Goal: Task Accomplishment & Management: Manage account settings

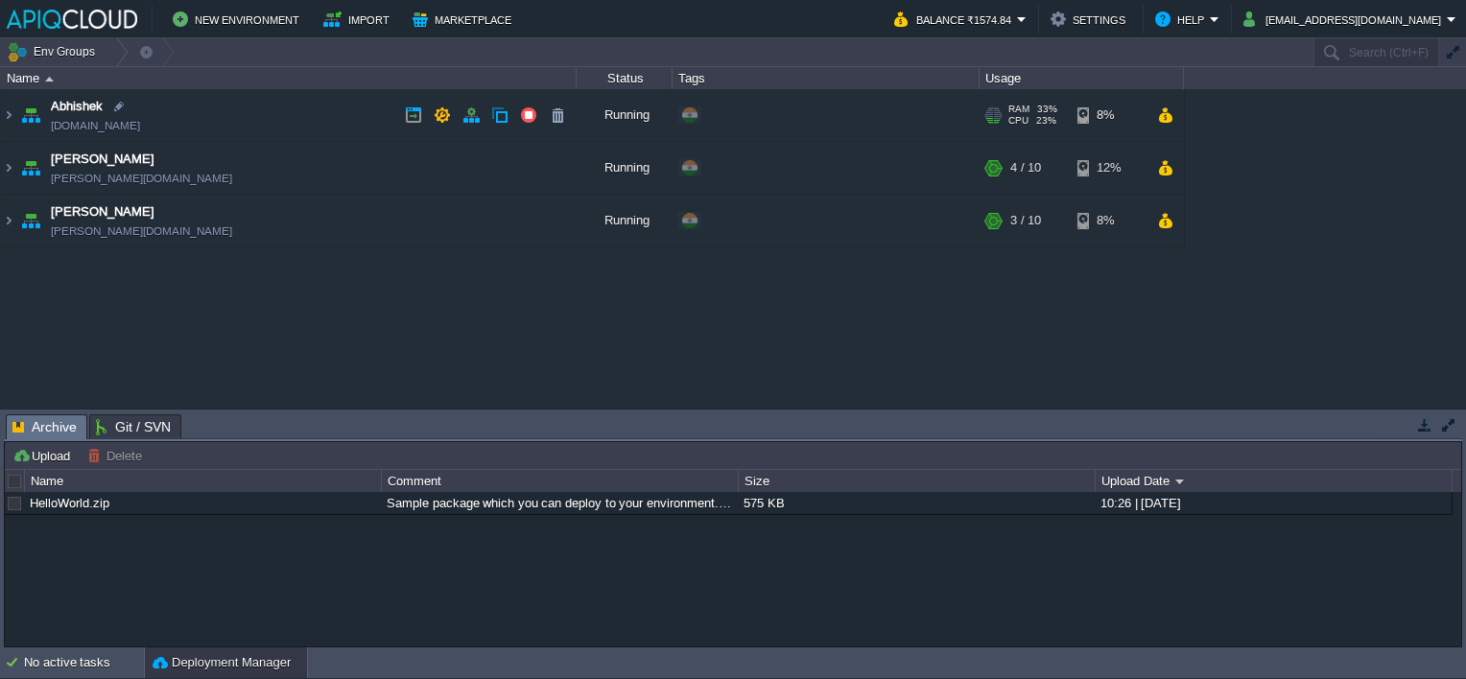
click at [263, 107] on td "Abhishek [DOMAIN_NAME]" at bounding box center [289, 115] width 576 height 53
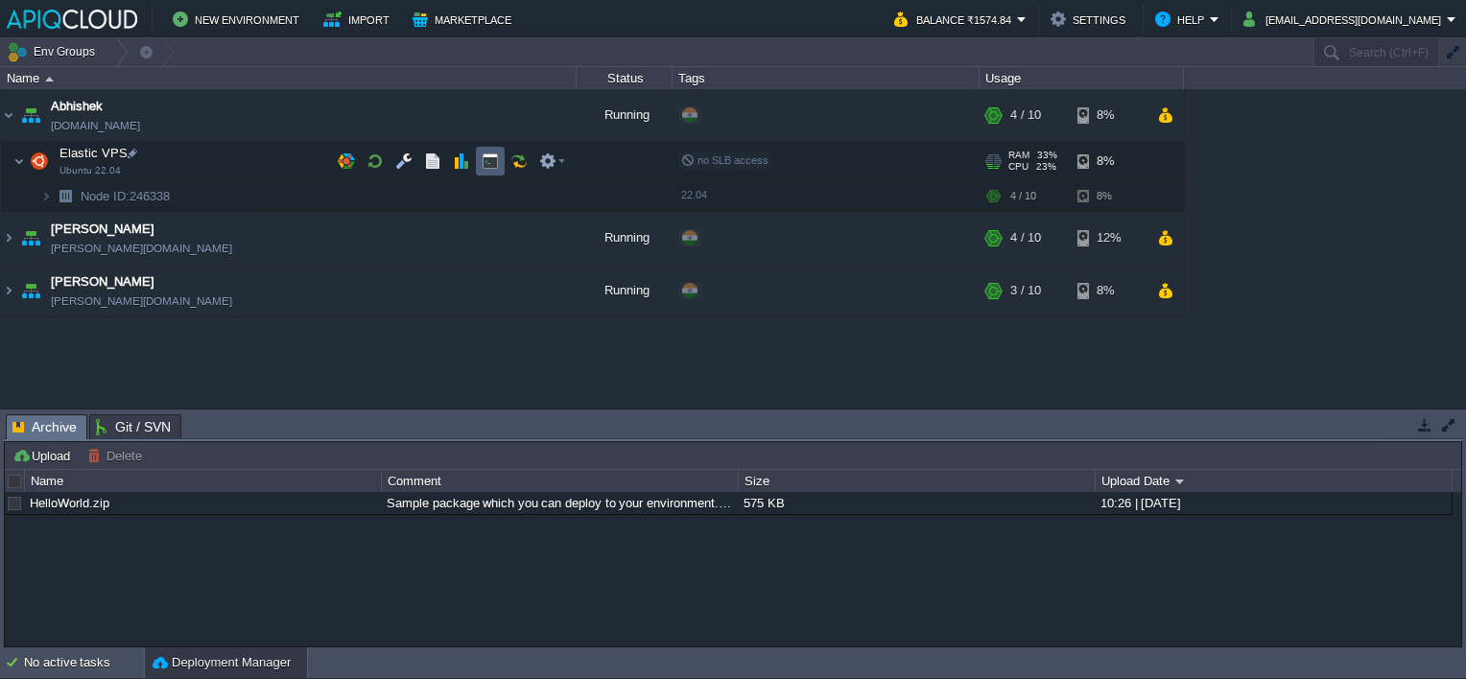
click at [495, 166] on button "button" at bounding box center [490, 161] width 17 height 17
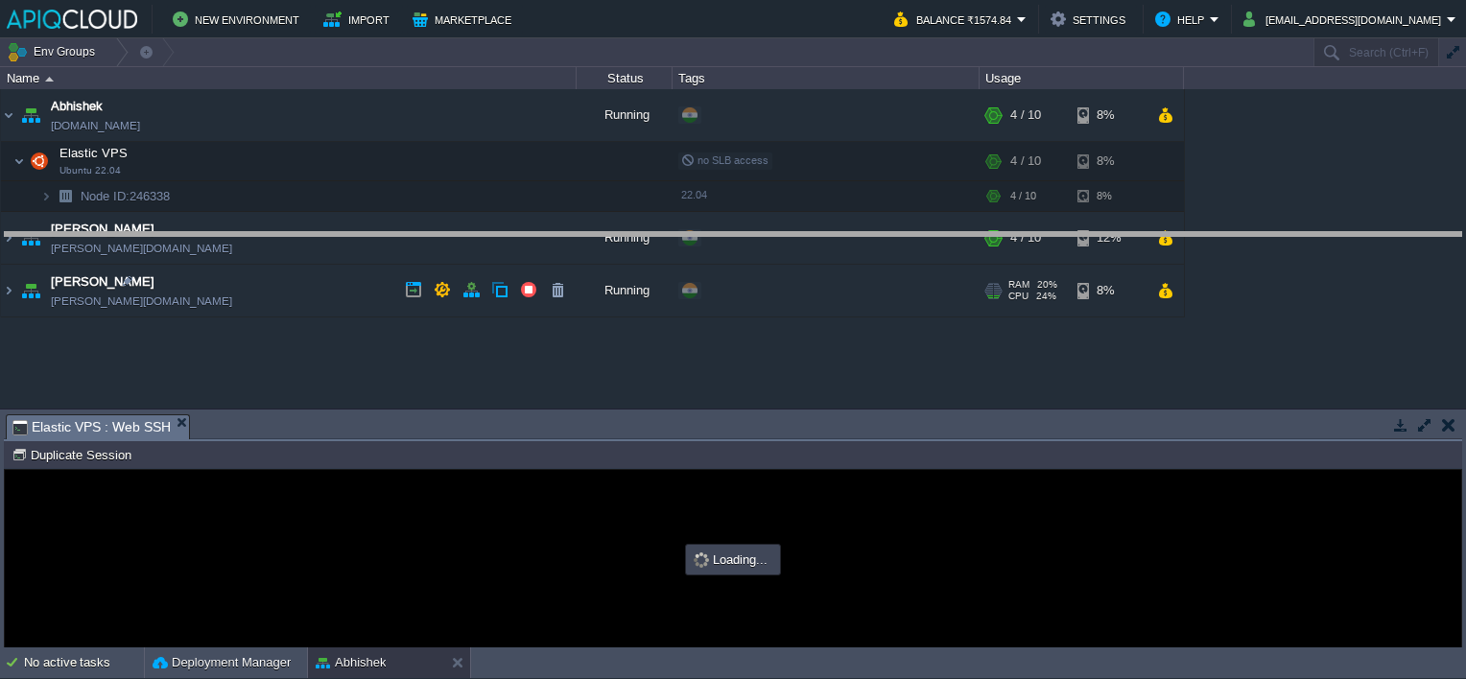
drag, startPoint x: 794, startPoint y: 414, endPoint x: 797, endPoint y: 212, distance: 202.4
click at [797, 212] on body "New Environment Import Marketplace Bonus ₹0.00 Upgrade Account Balance ₹1574.84…" at bounding box center [733, 339] width 1466 height 679
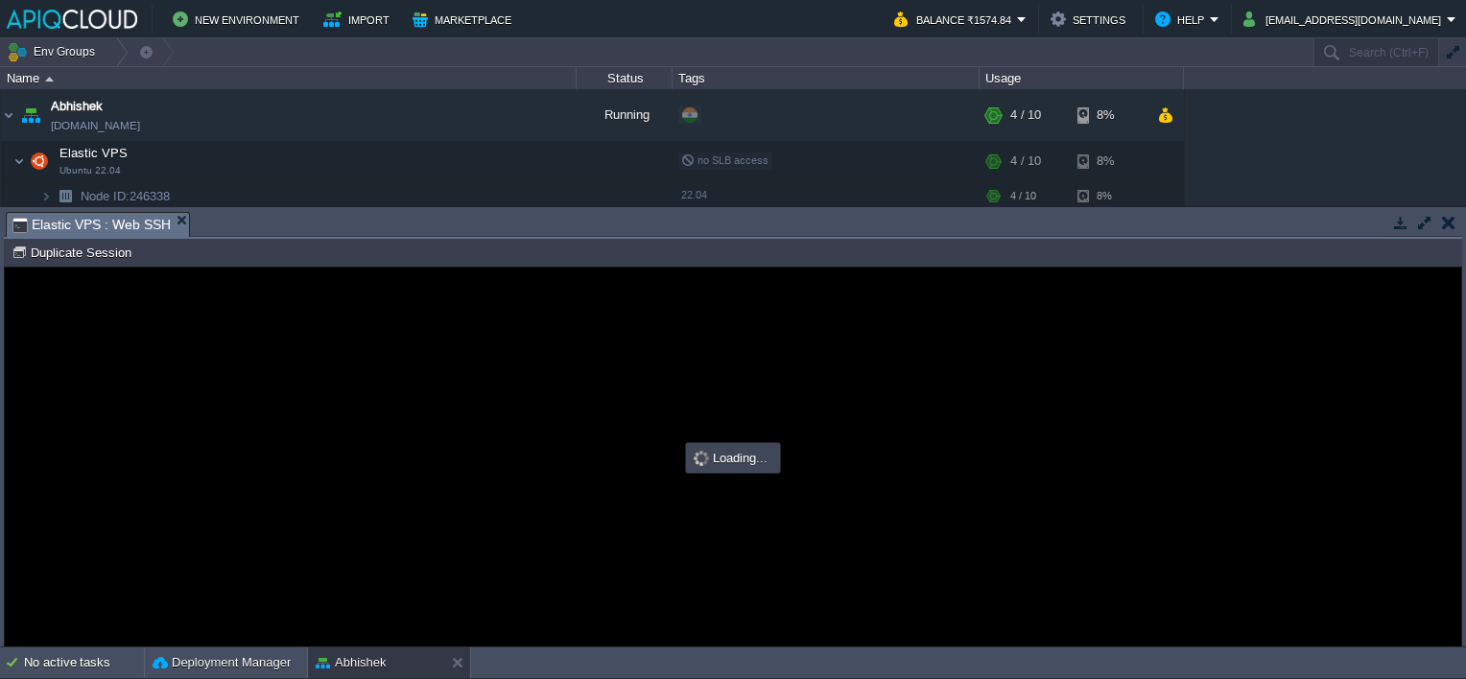
type input "#000000"
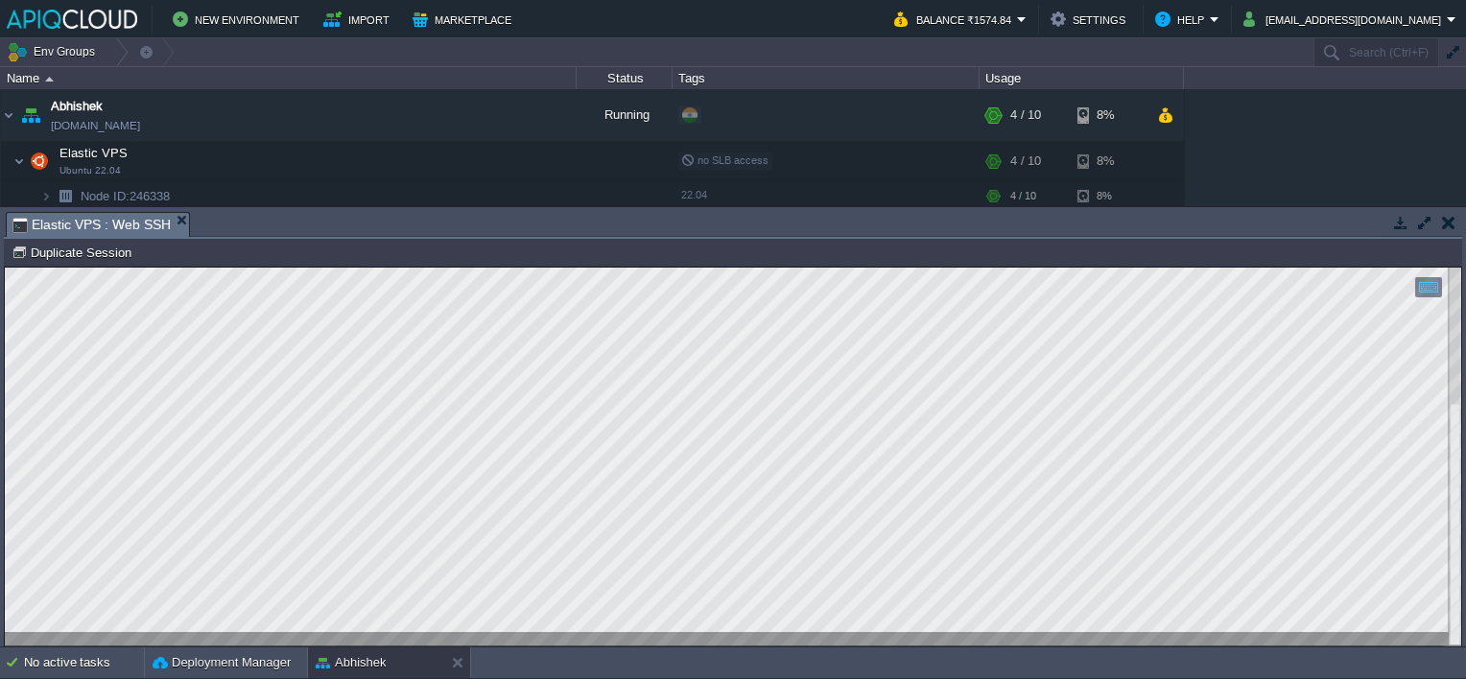
click at [23, 268] on html "Copy: Ctrl + Shift + C Paste: Ctrl + V Settings: Ctrl + Shift + Alt 0" at bounding box center [733, 268] width 1456 height 0
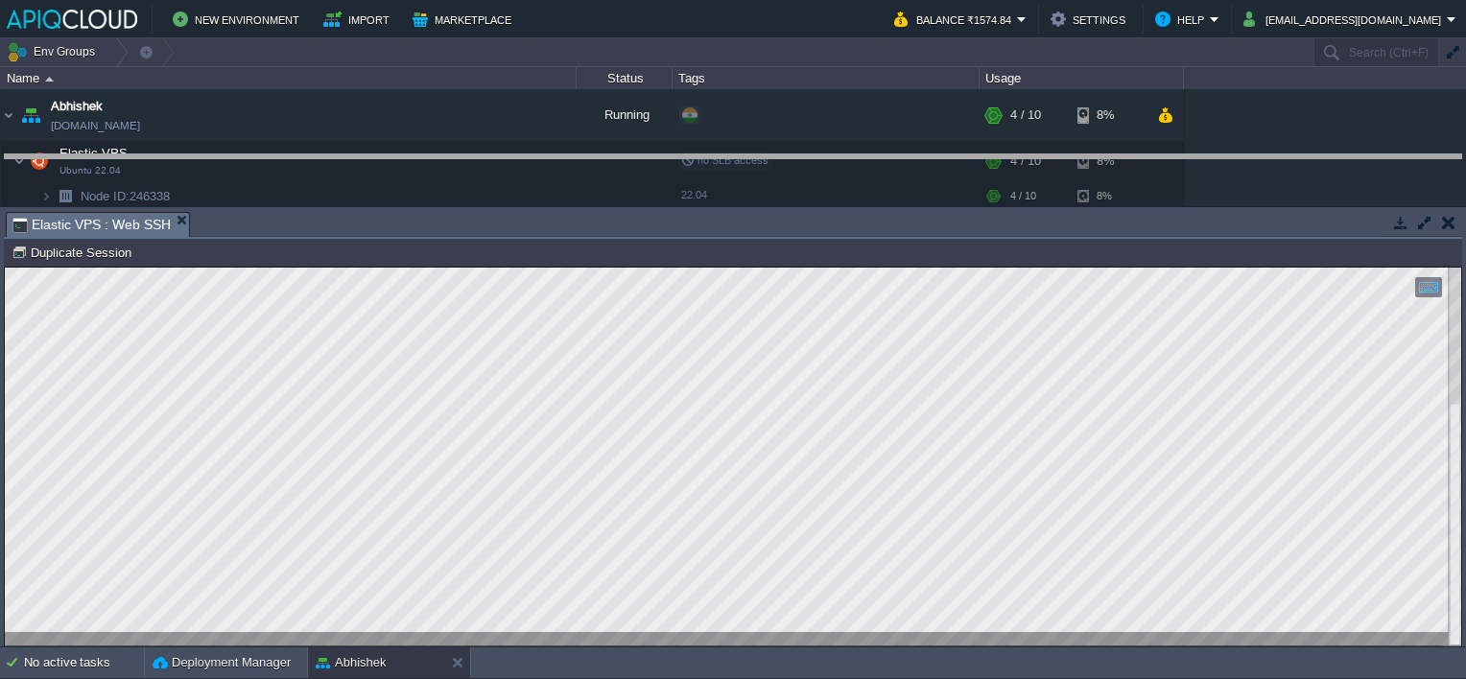
drag, startPoint x: 303, startPoint y: 223, endPoint x: 311, endPoint y: 165, distance: 58.1
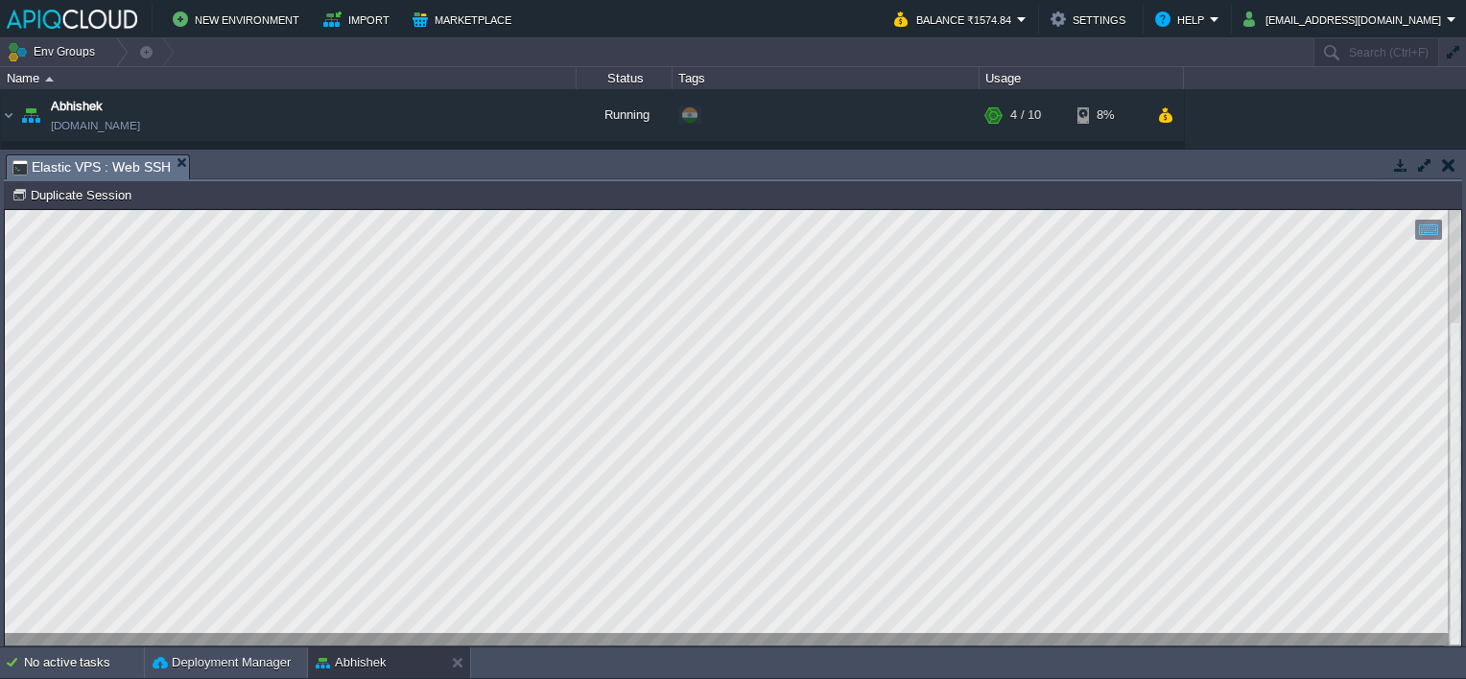
scroll to position [303, 151]
click at [5, 210] on html "Copy: Ctrl + Shift + C Paste: Ctrl + V Settings: Ctrl + Shift + Alt 0" at bounding box center [733, 210] width 1456 height 0
type textarea "oot@node246338-abhishek:~# ps -eo pid,ppid,etime,pcpu,pmem,cmd --sort=-pcpu | g…"
click at [1450, 173] on button "button" at bounding box center [1448, 164] width 13 height 17
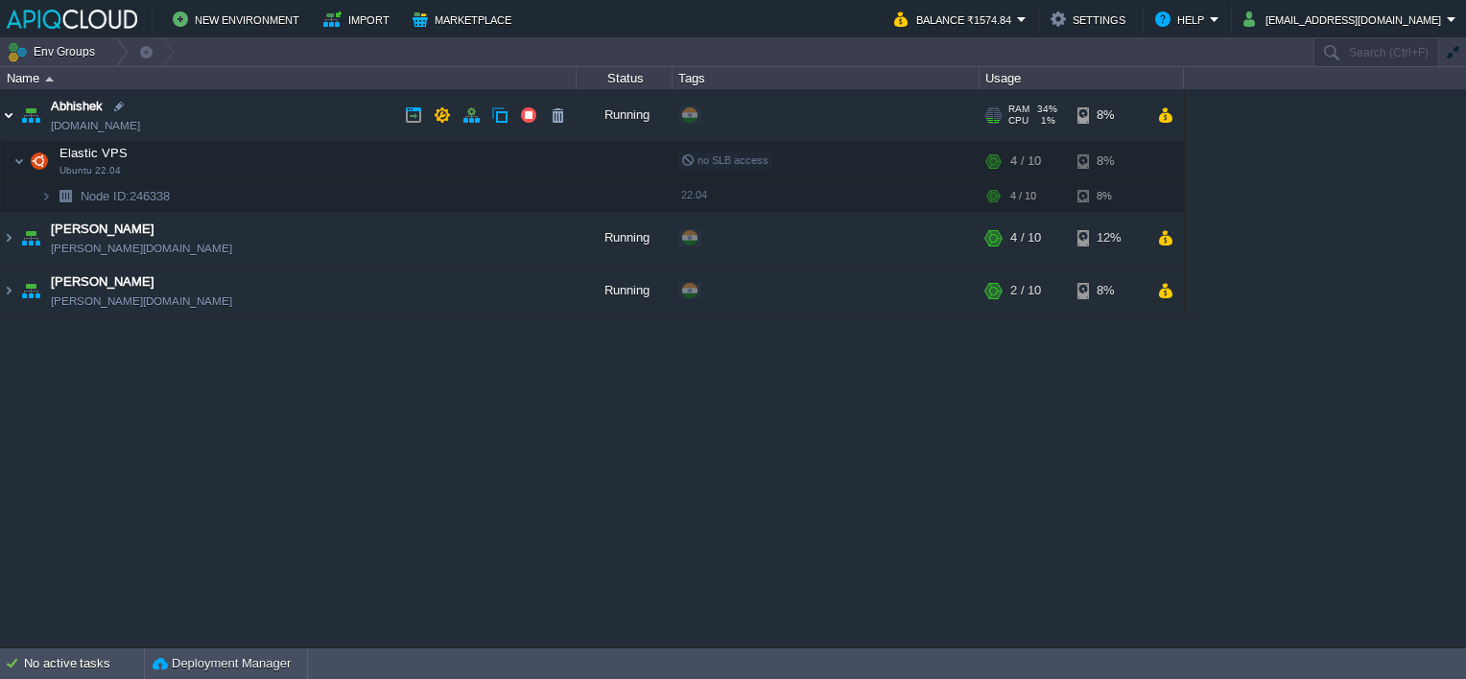
click at [8, 107] on img at bounding box center [8, 115] width 15 height 52
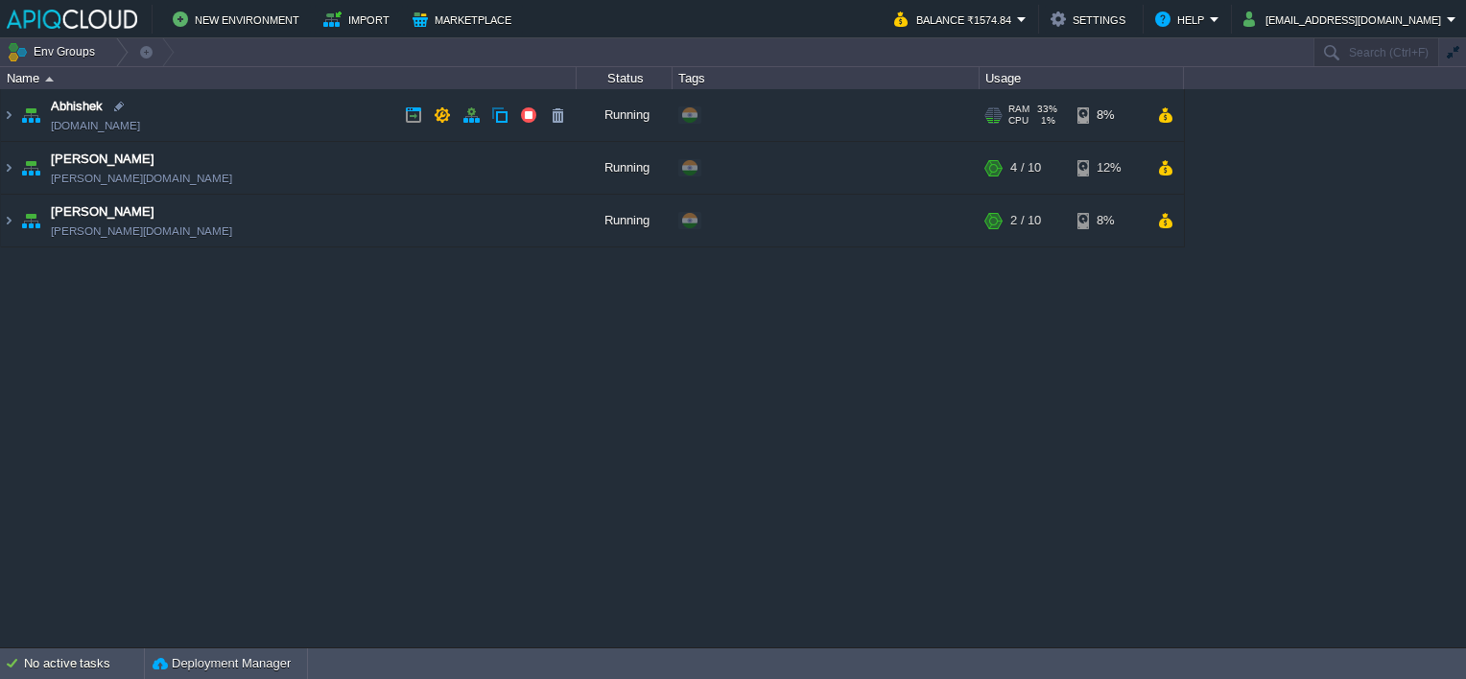
click at [294, 113] on td "Abhishek [DOMAIN_NAME]" at bounding box center [289, 115] width 576 height 53
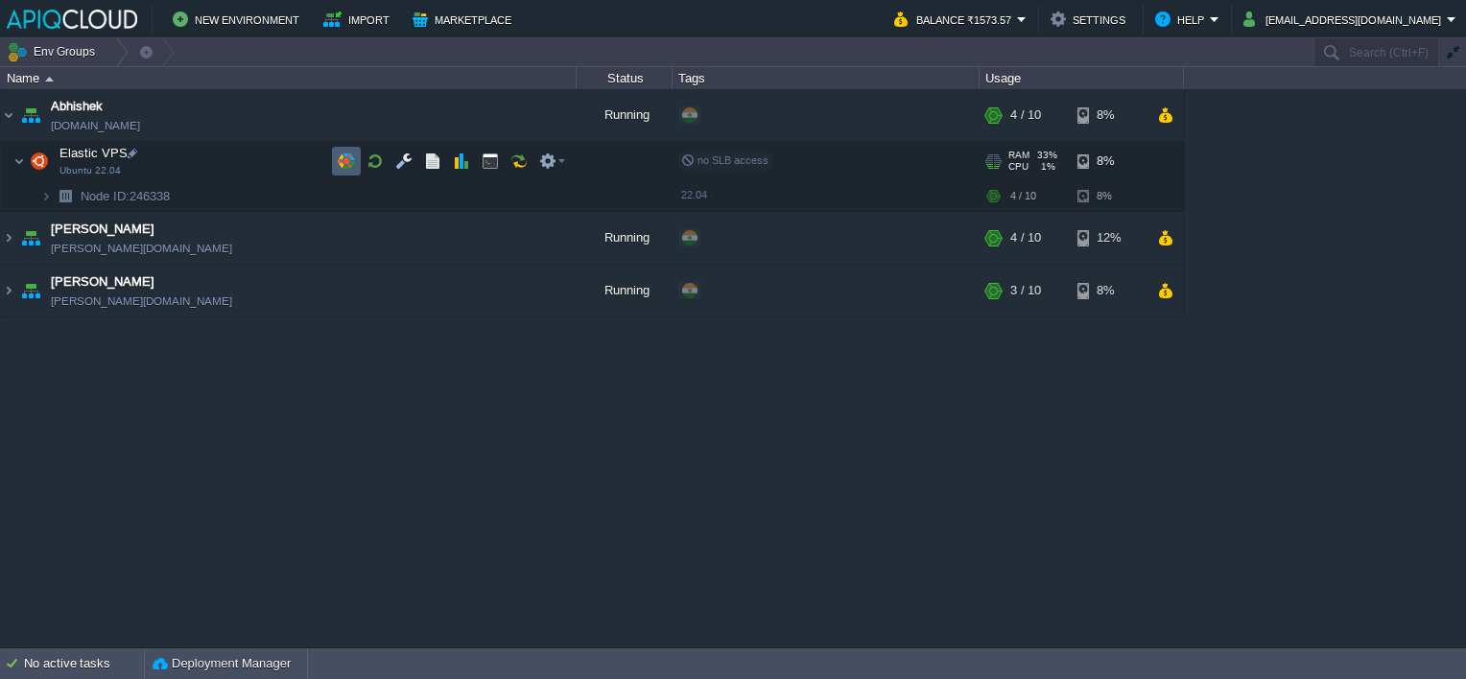
click at [340, 163] on button "button" at bounding box center [346, 161] width 17 height 17
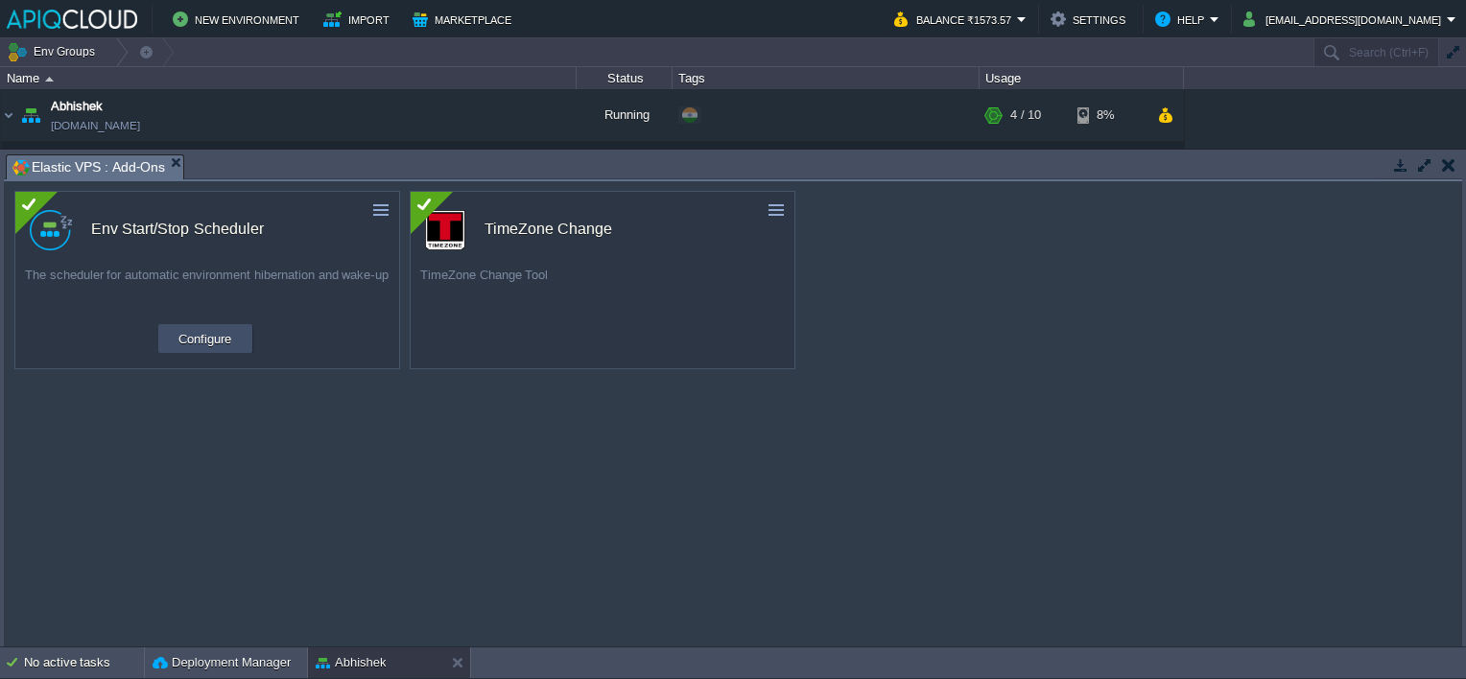
click at [195, 336] on button "Configure" at bounding box center [205, 338] width 64 height 23
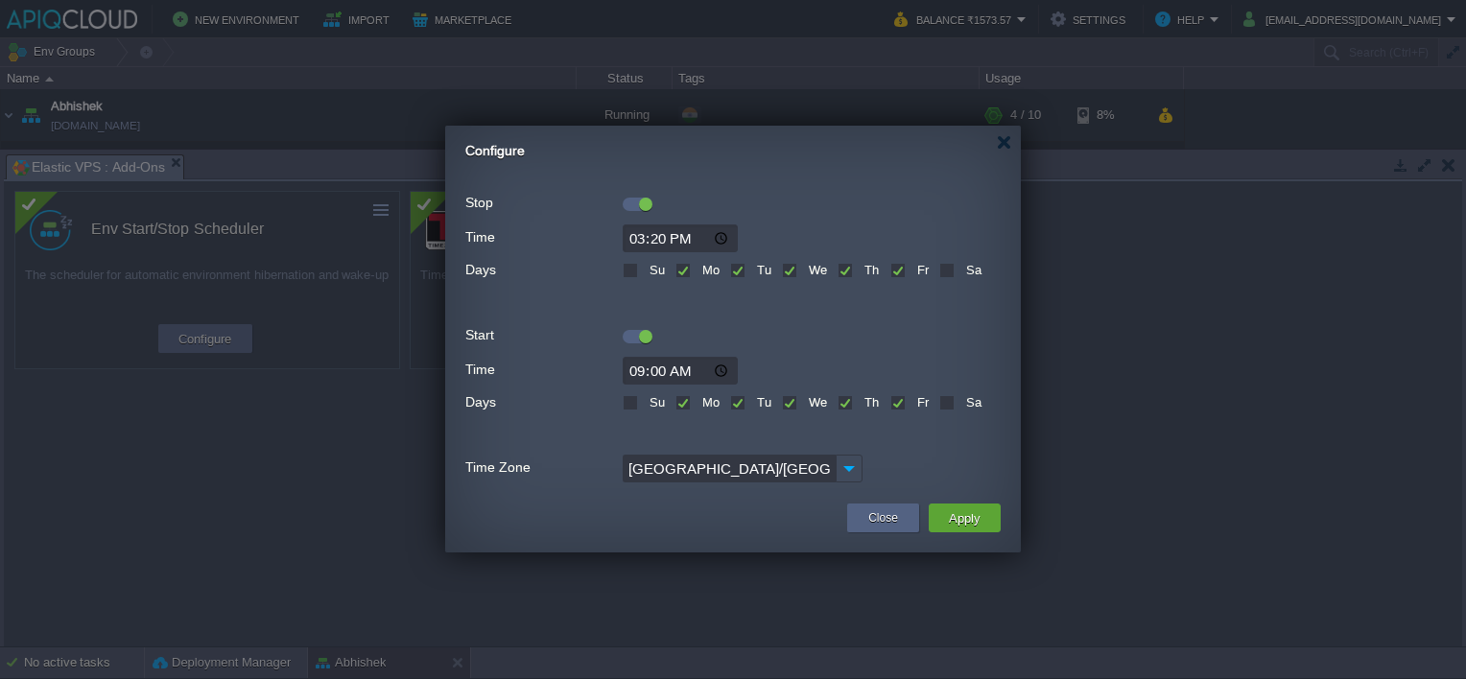
click at [658, 236] on input "15:20" at bounding box center [680, 238] width 115 height 28
type input "15:30"
click at [975, 507] on button "Apply" at bounding box center [964, 518] width 43 height 23
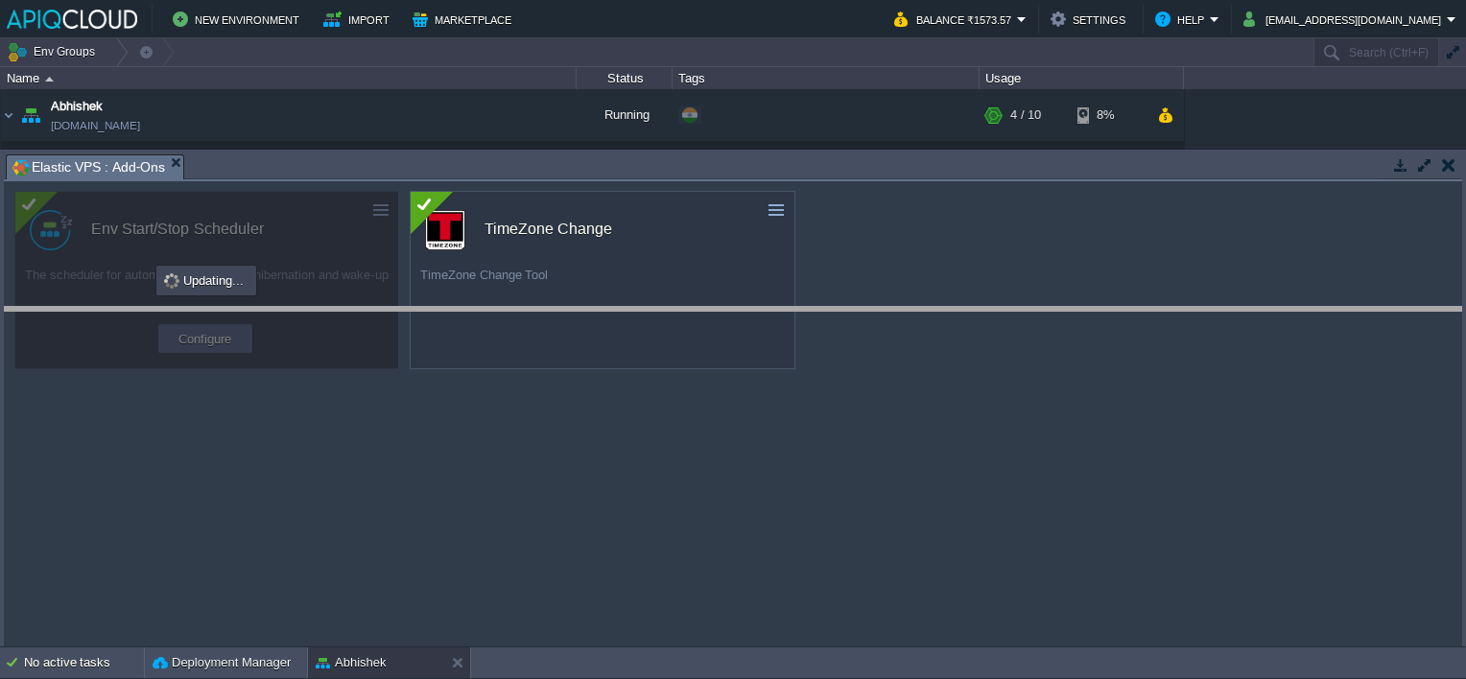
drag, startPoint x: 808, startPoint y: 162, endPoint x: 802, endPoint y: 315, distance: 152.6
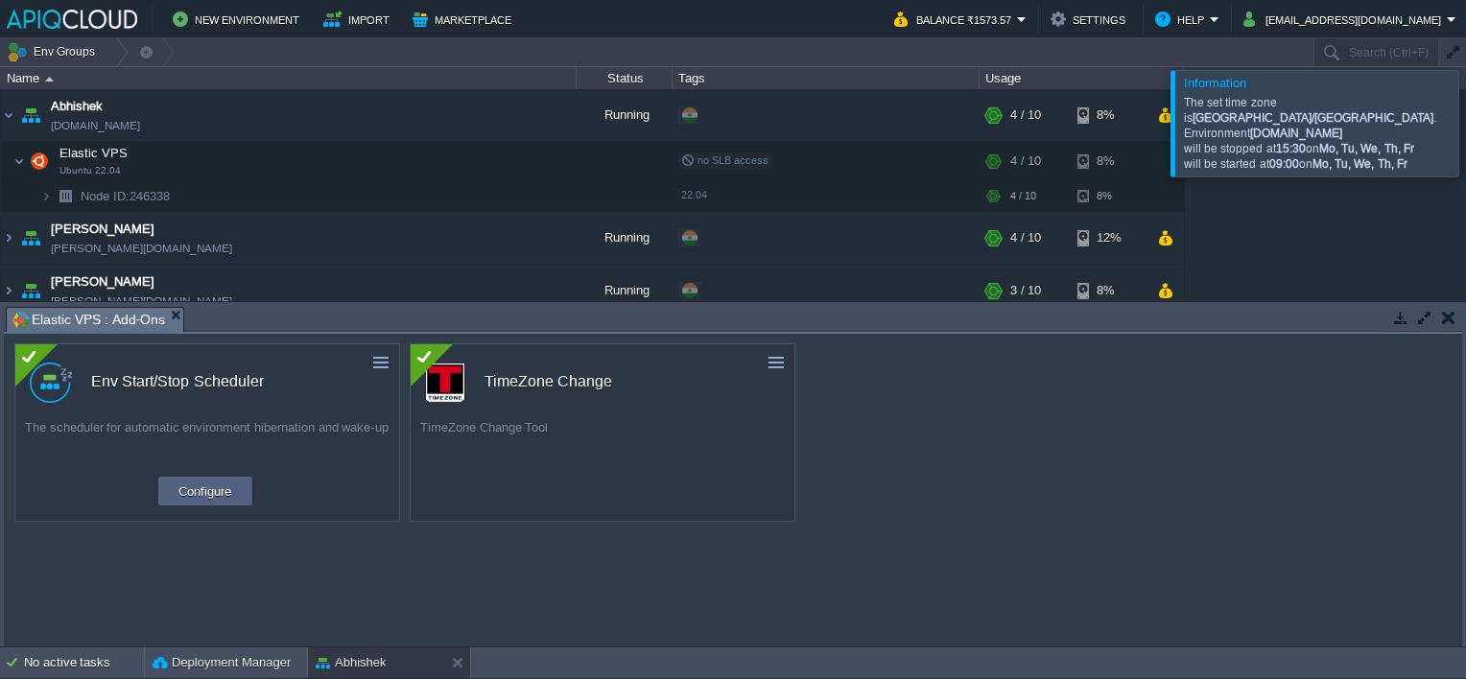
click at [1445, 320] on button "button" at bounding box center [1448, 317] width 13 height 17
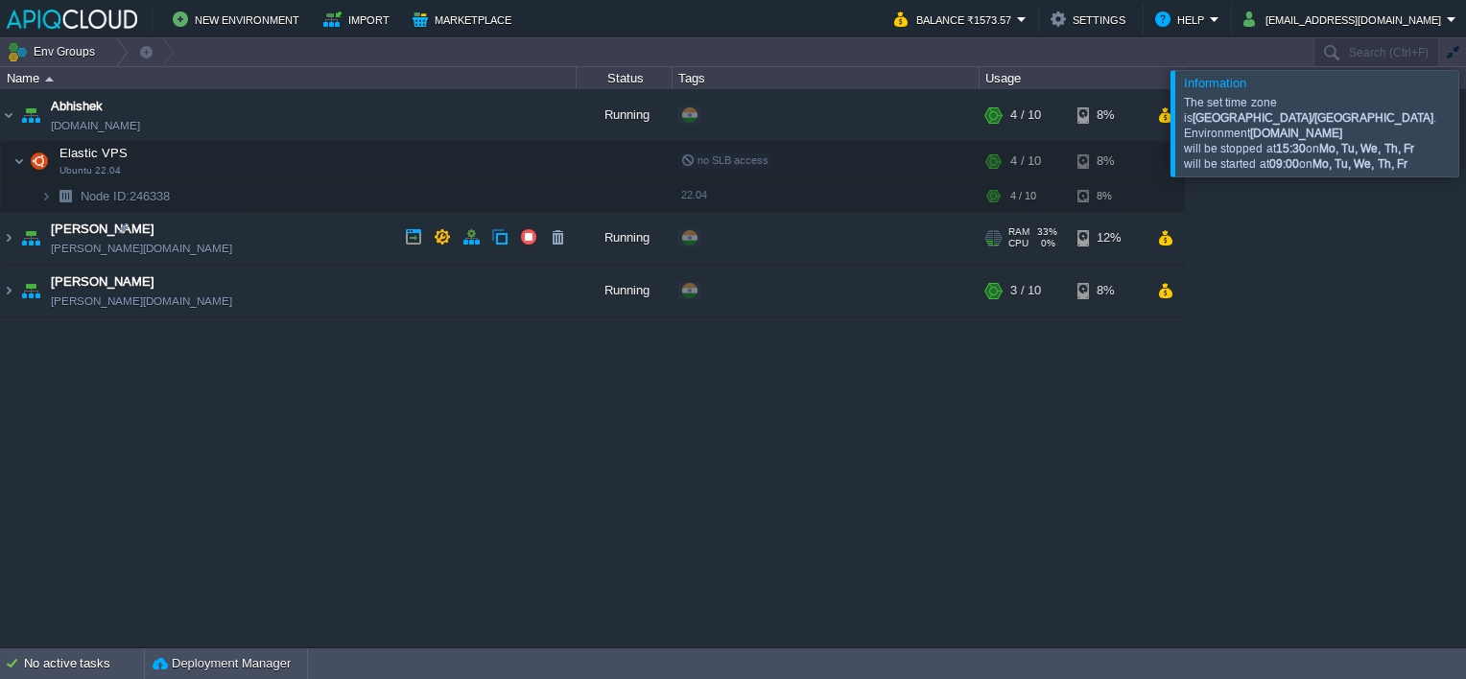
click at [279, 240] on td "Chaitanya [DOMAIN_NAME]" at bounding box center [289, 238] width 576 height 53
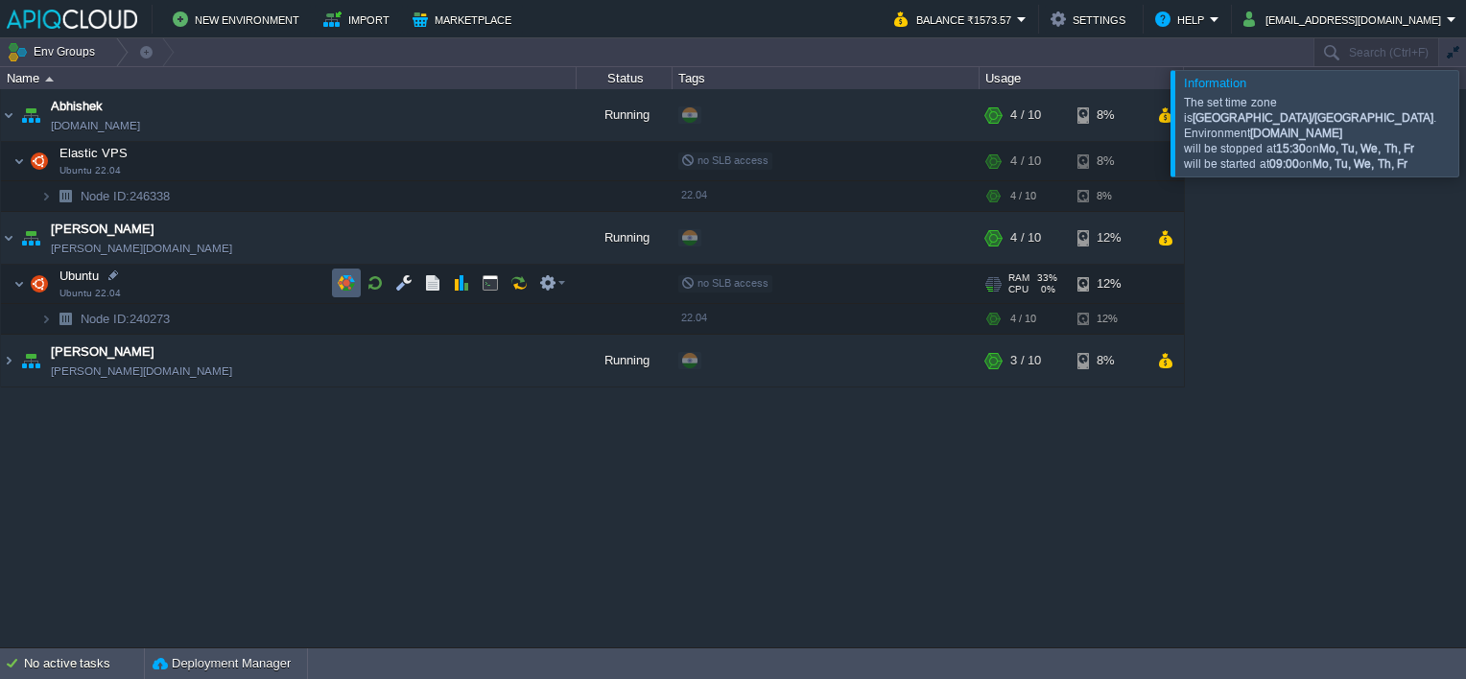
click at [342, 283] on button "button" at bounding box center [346, 282] width 17 height 17
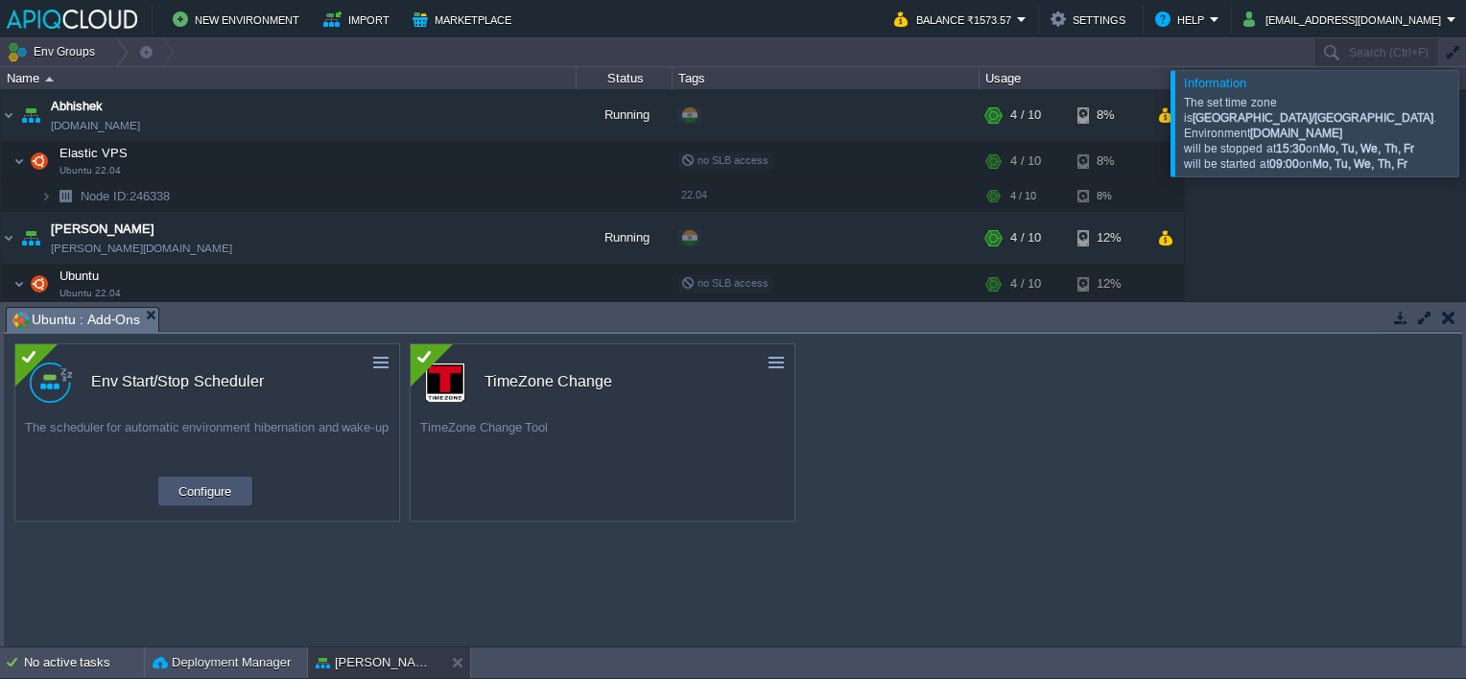
click at [192, 495] on button "Configure" at bounding box center [205, 491] width 64 height 23
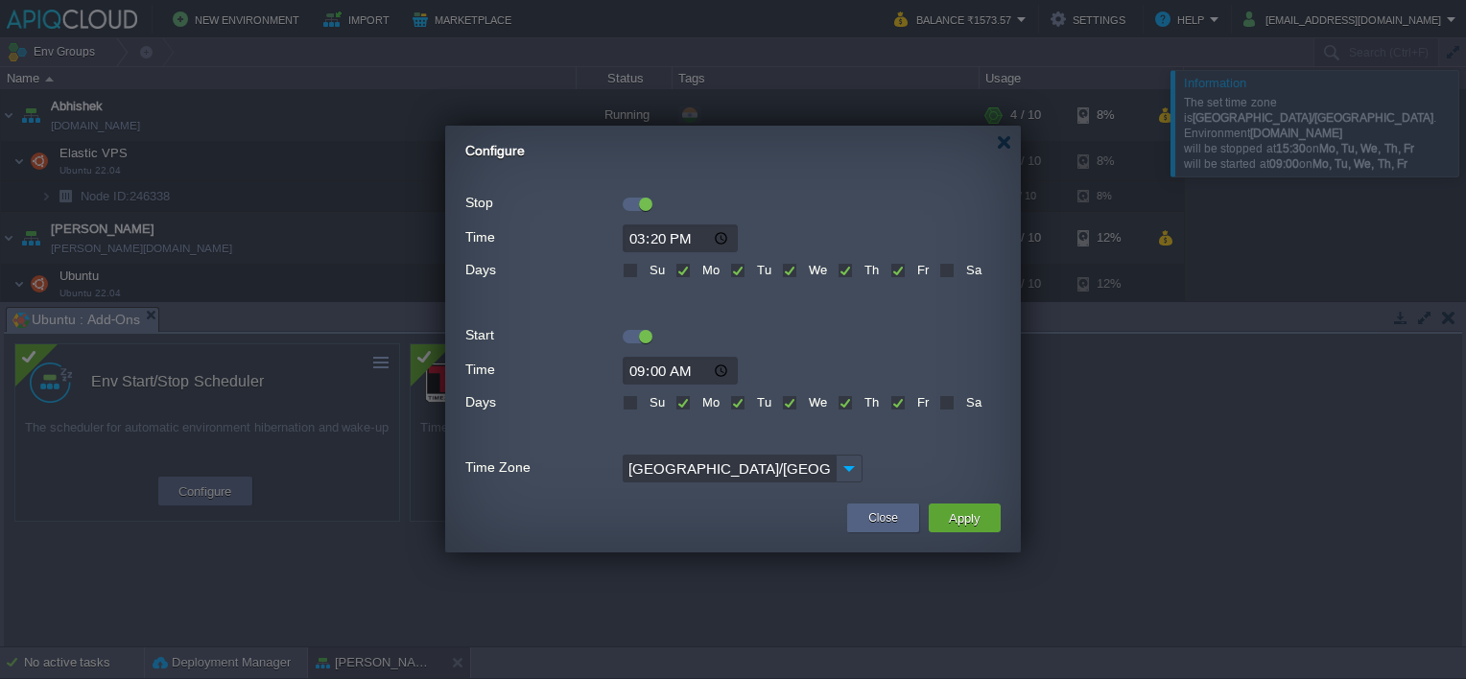
click at [660, 234] on input "15:20" at bounding box center [680, 238] width 115 height 28
type input "15:30"
click at [950, 516] on button "Apply" at bounding box center [964, 518] width 43 height 23
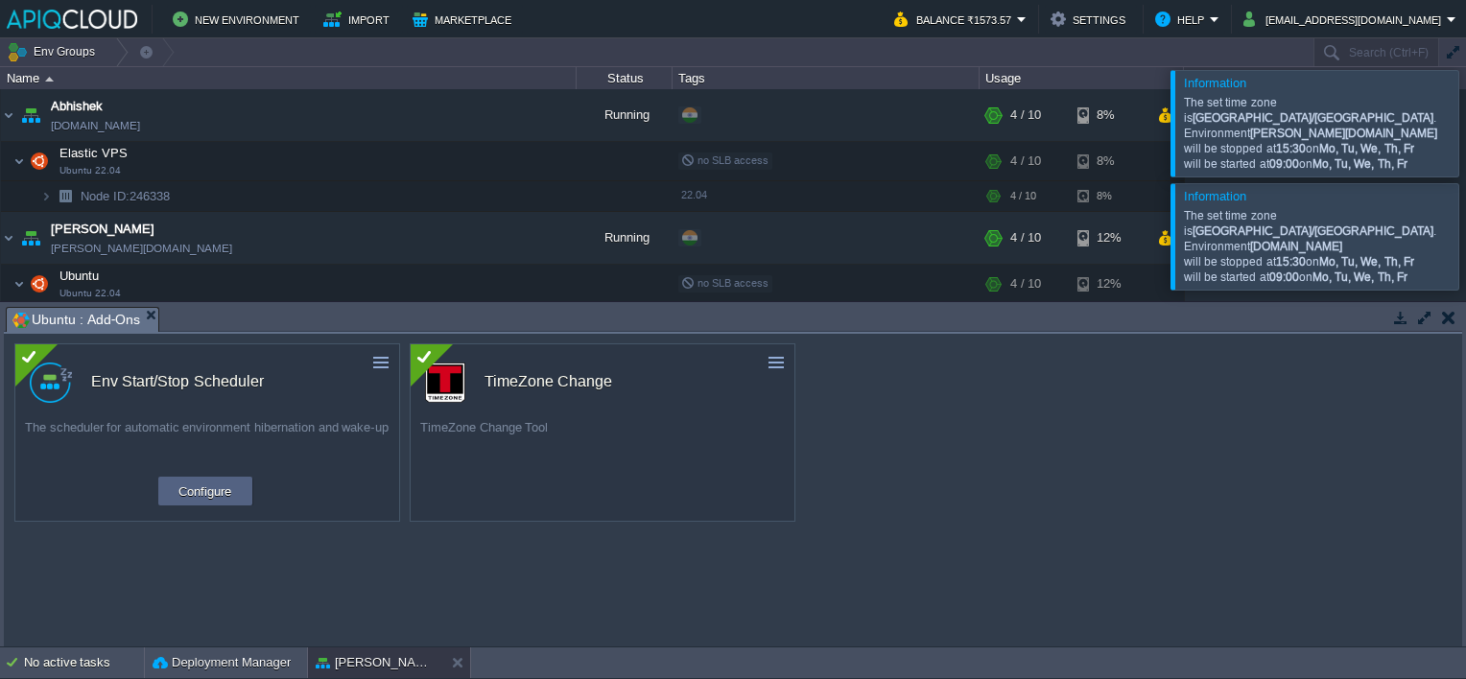
click at [1450, 319] on button "button" at bounding box center [1448, 317] width 13 height 17
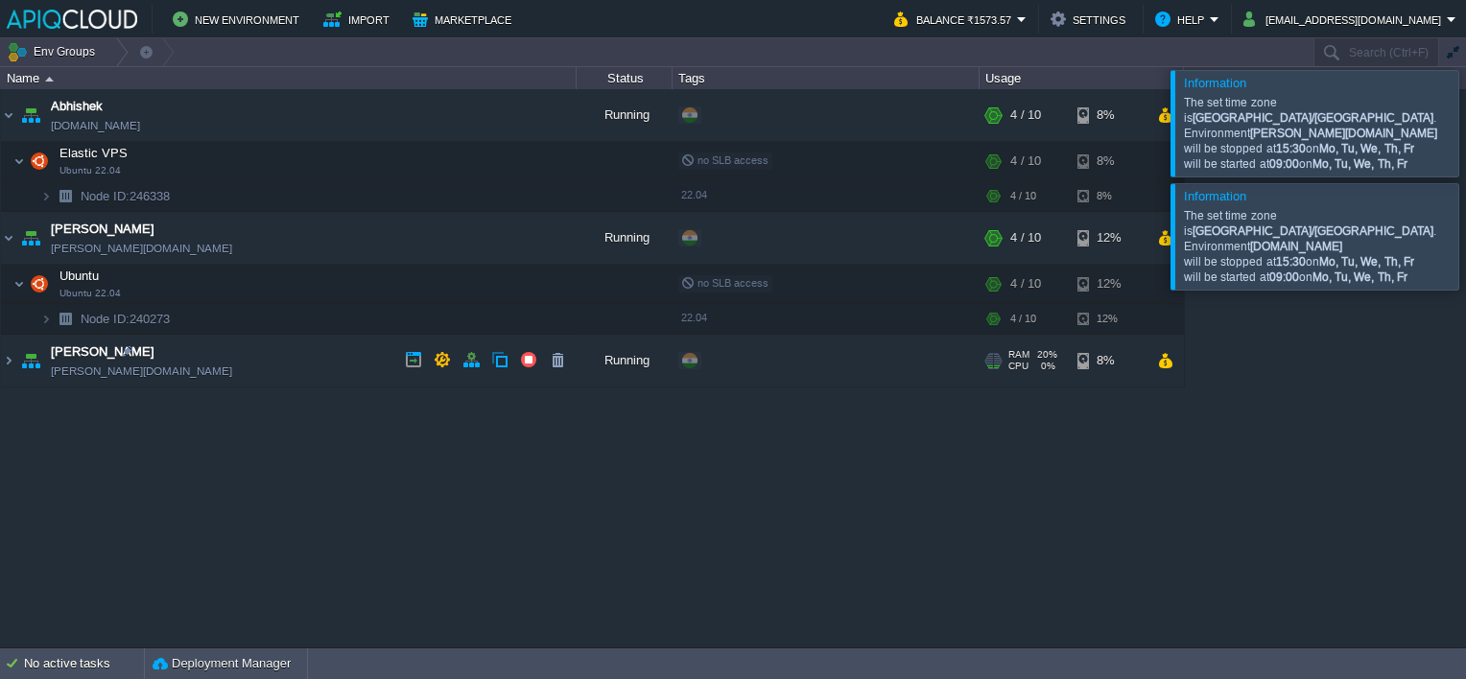
click at [301, 351] on td "[PERSON_NAME] [PERSON_NAME][DOMAIN_NAME]" at bounding box center [289, 361] width 576 height 53
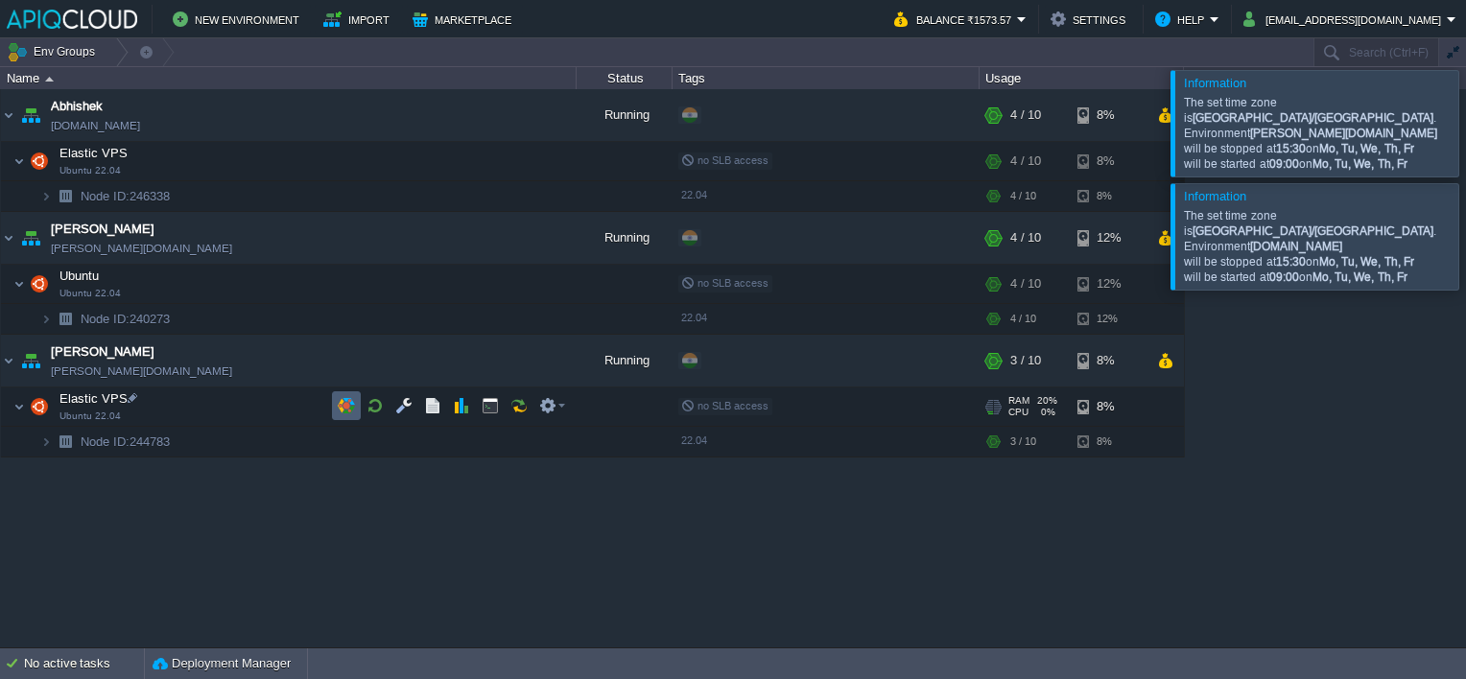
click at [345, 403] on button "button" at bounding box center [346, 405] width 17 height 17
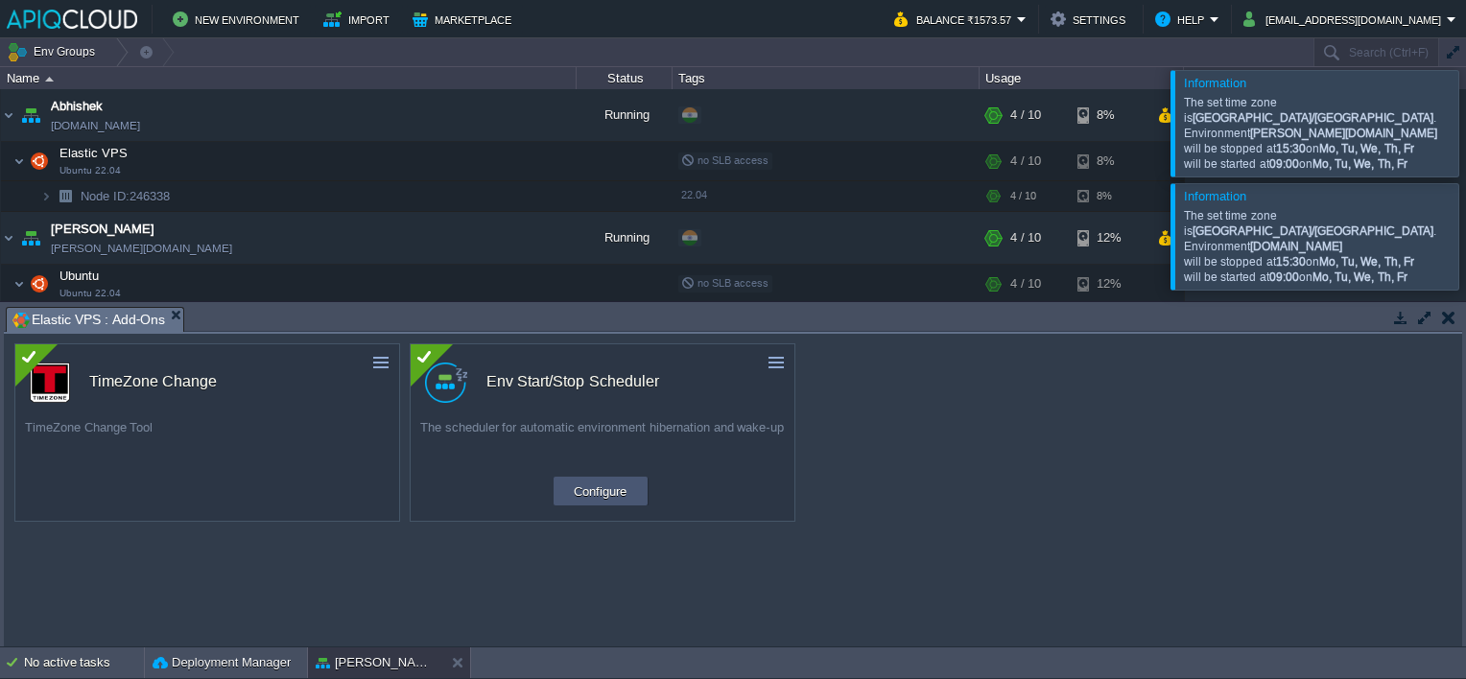
click at [622, 484] on button "Configure" at bounding box center [600, 491] width 64 height 23
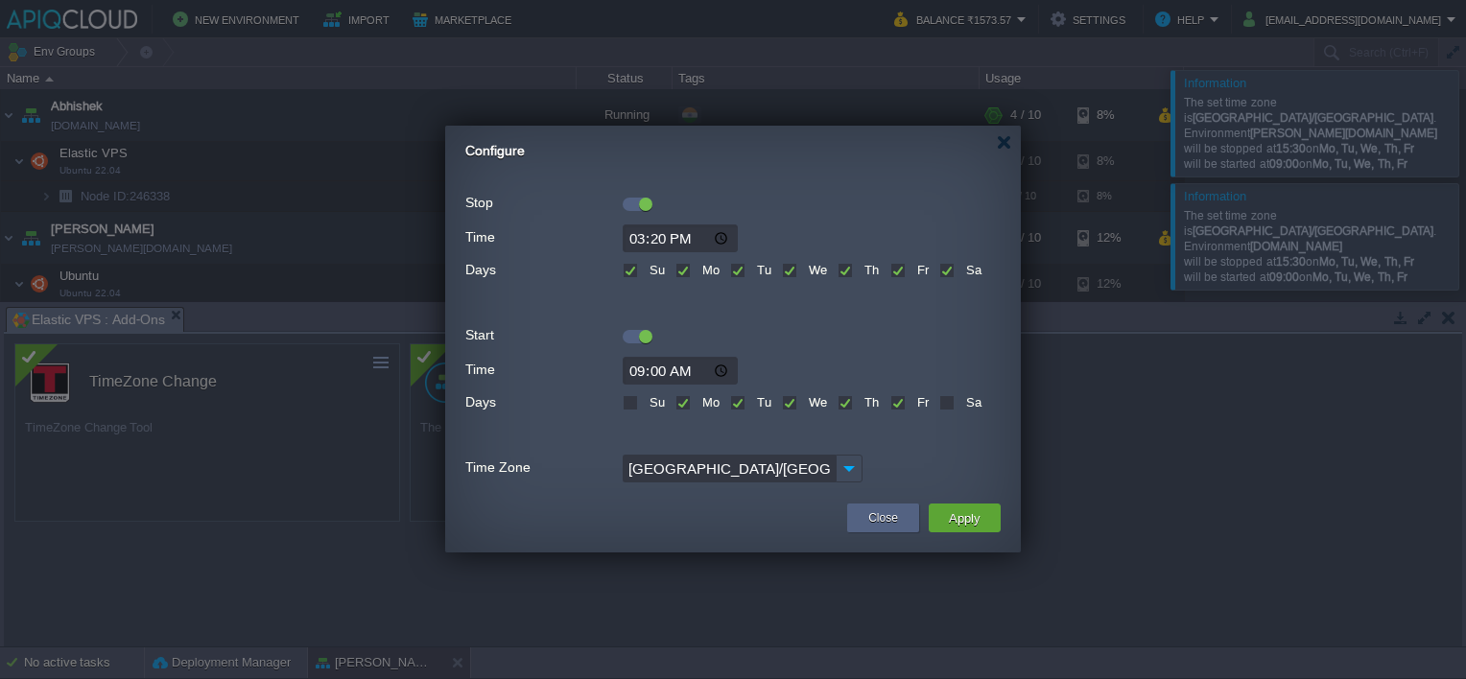
click at [662, 244] on input "15:20" at bounding box center [680, 238] width 115 height 28
type input "15:30"
click at [958, 511] on button "Apply" at bounding box center [964, 518] width 43 height 23
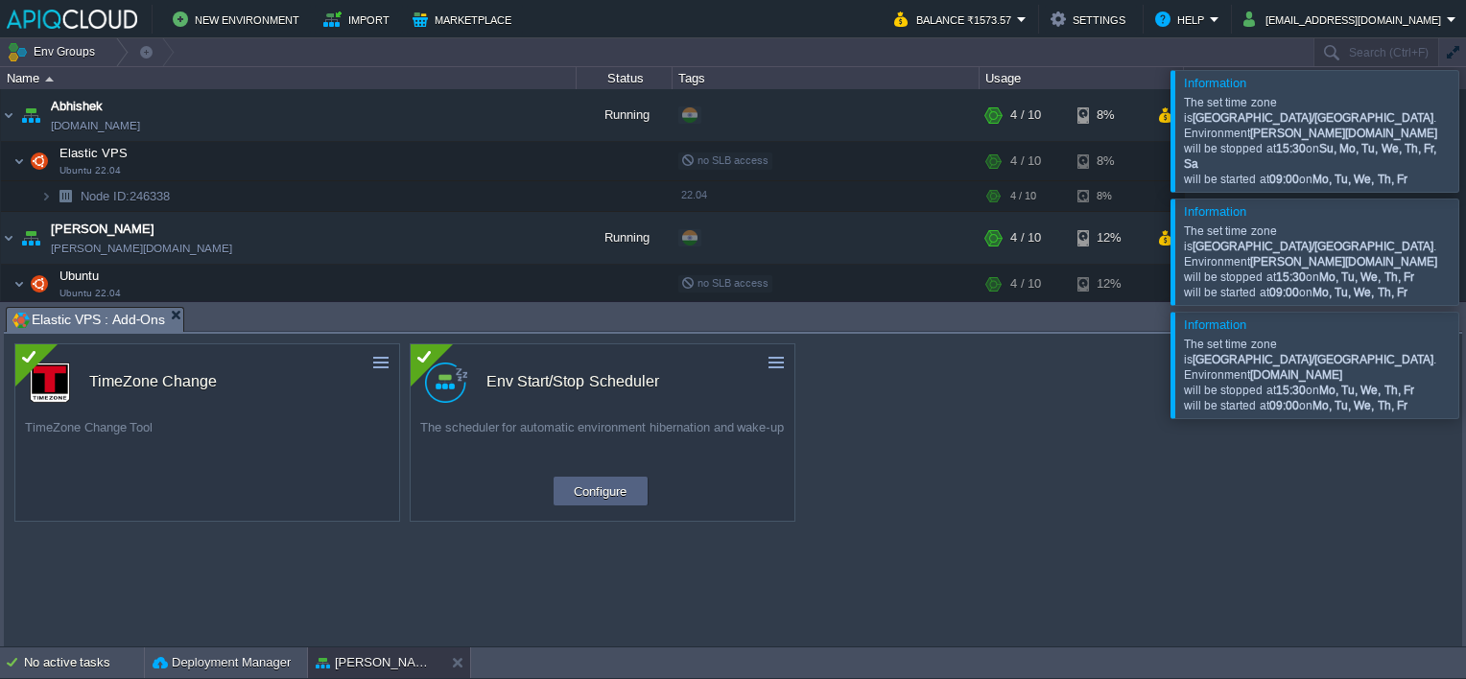
click at [1465, 322] on div at bounding box center [1489, 365] width 0 height 106
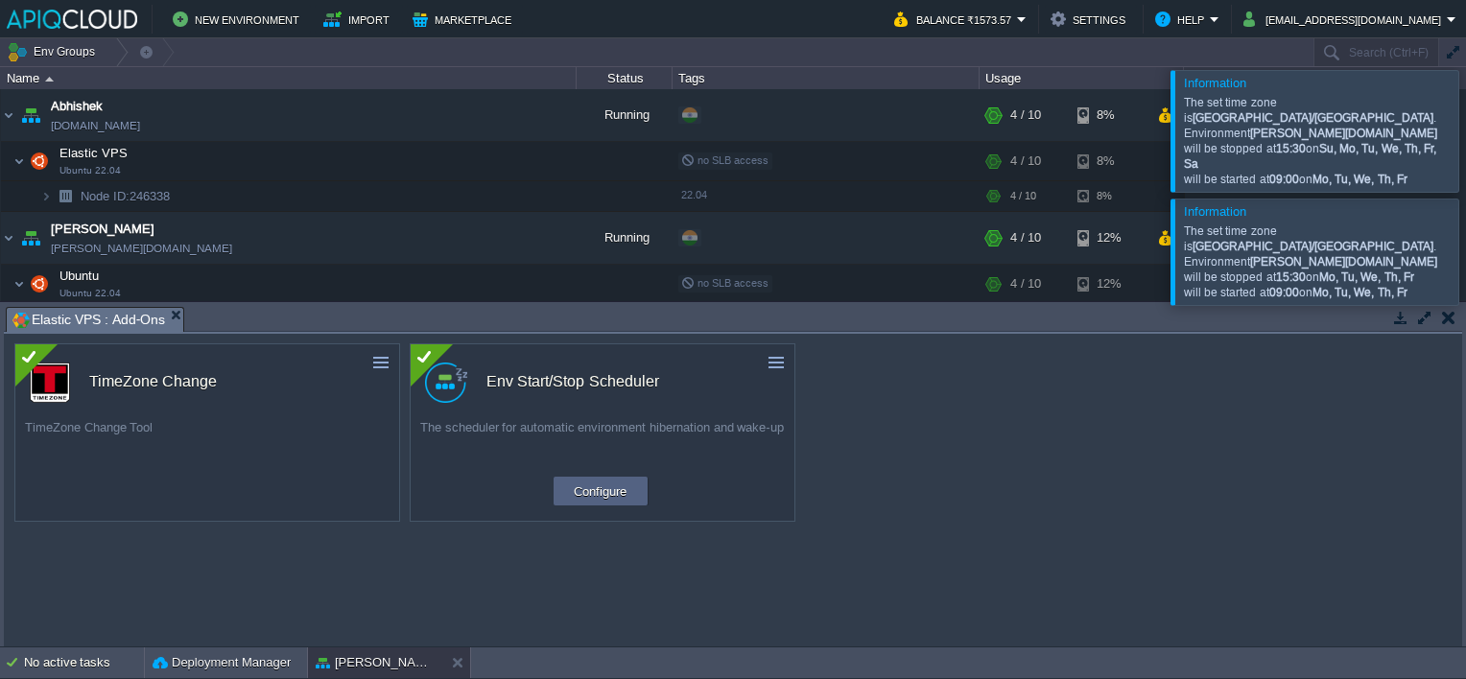
click at [1465, 214] on div at bounding box center [1489, 252] width 0 height 106
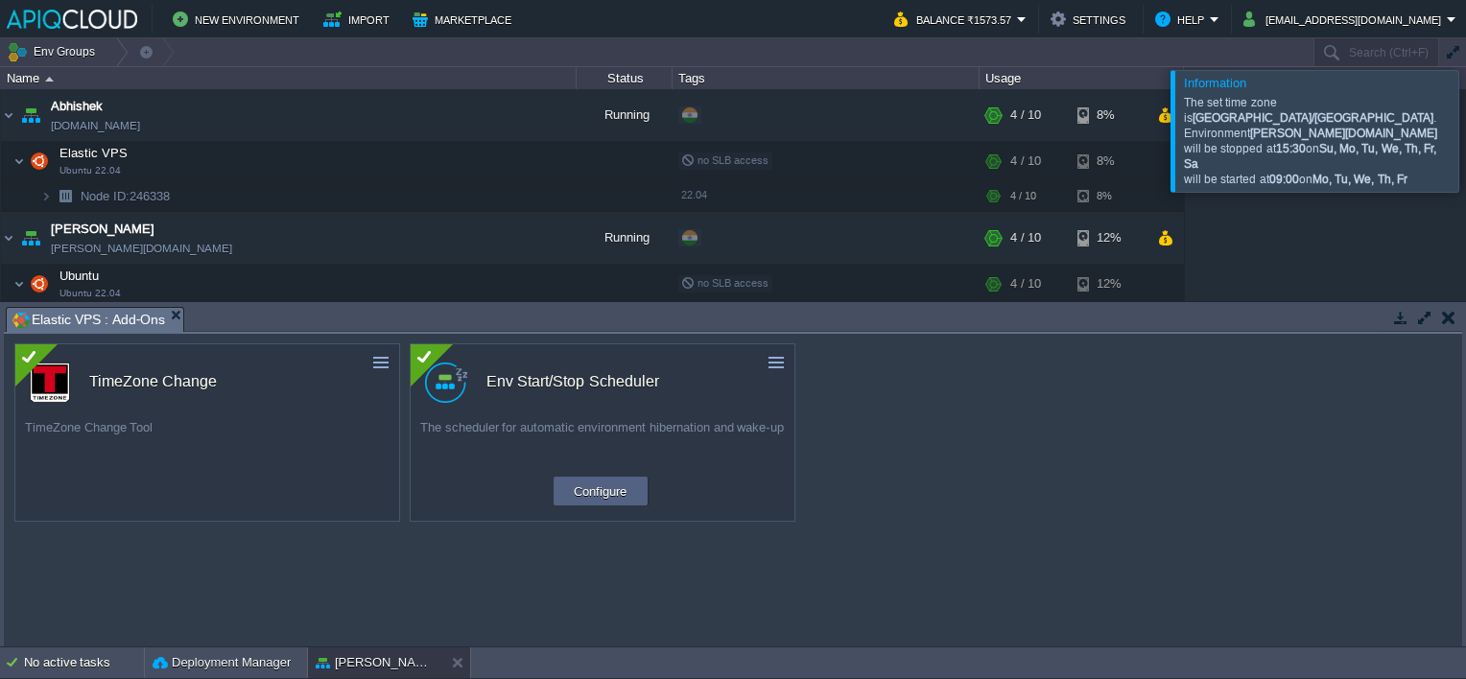
click at [1465, 121] on div at bounding box center [1489, 130] width 0 height 121
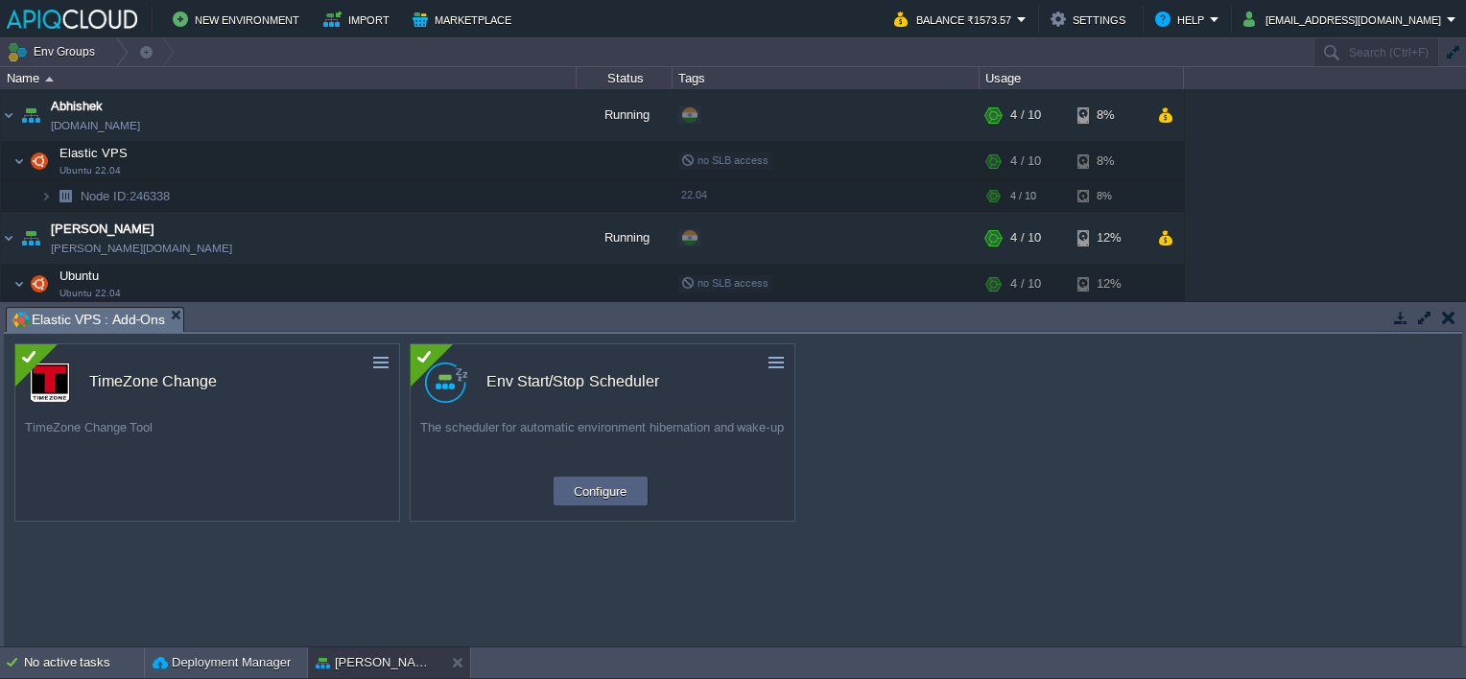
click at [1450, 314] on button "button" at bounding box center [1448, 317] width 13 height 17
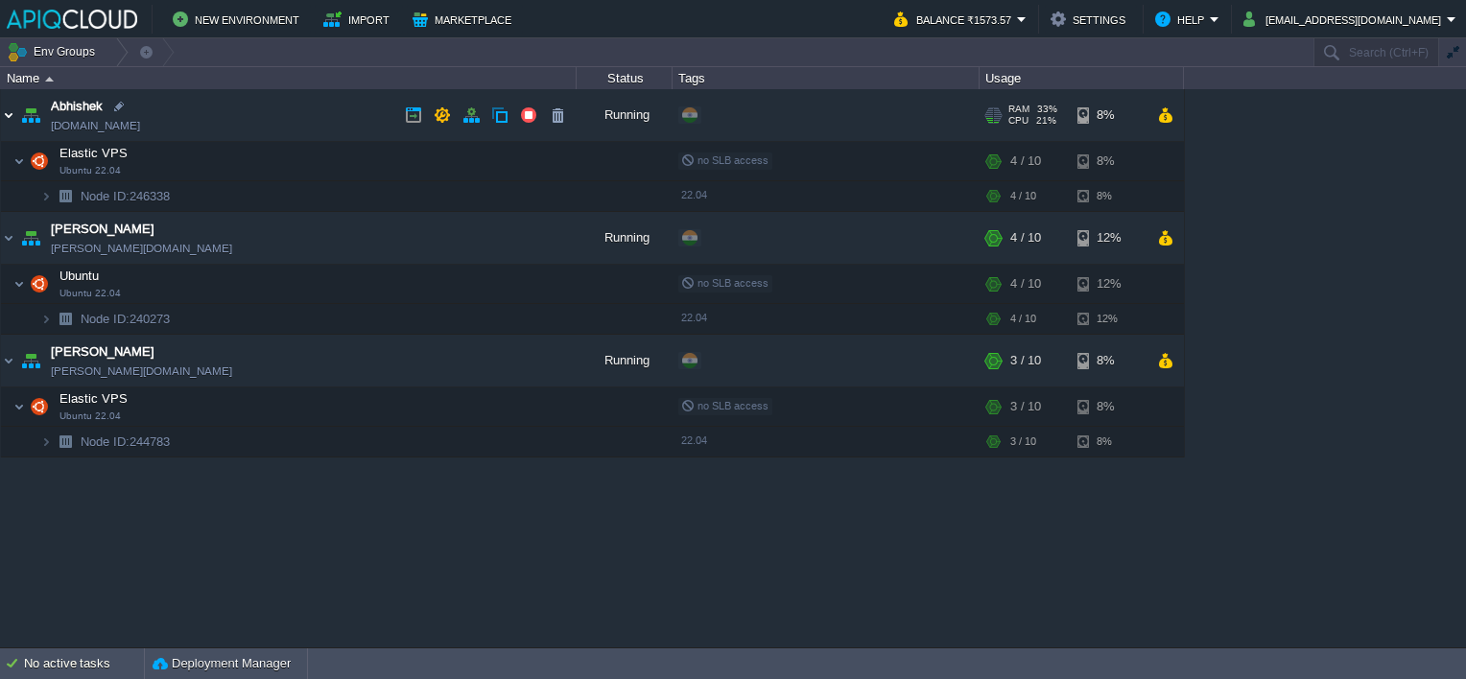
click at [3, 117] on img at bounding box center [8, 115] width 15 height 52
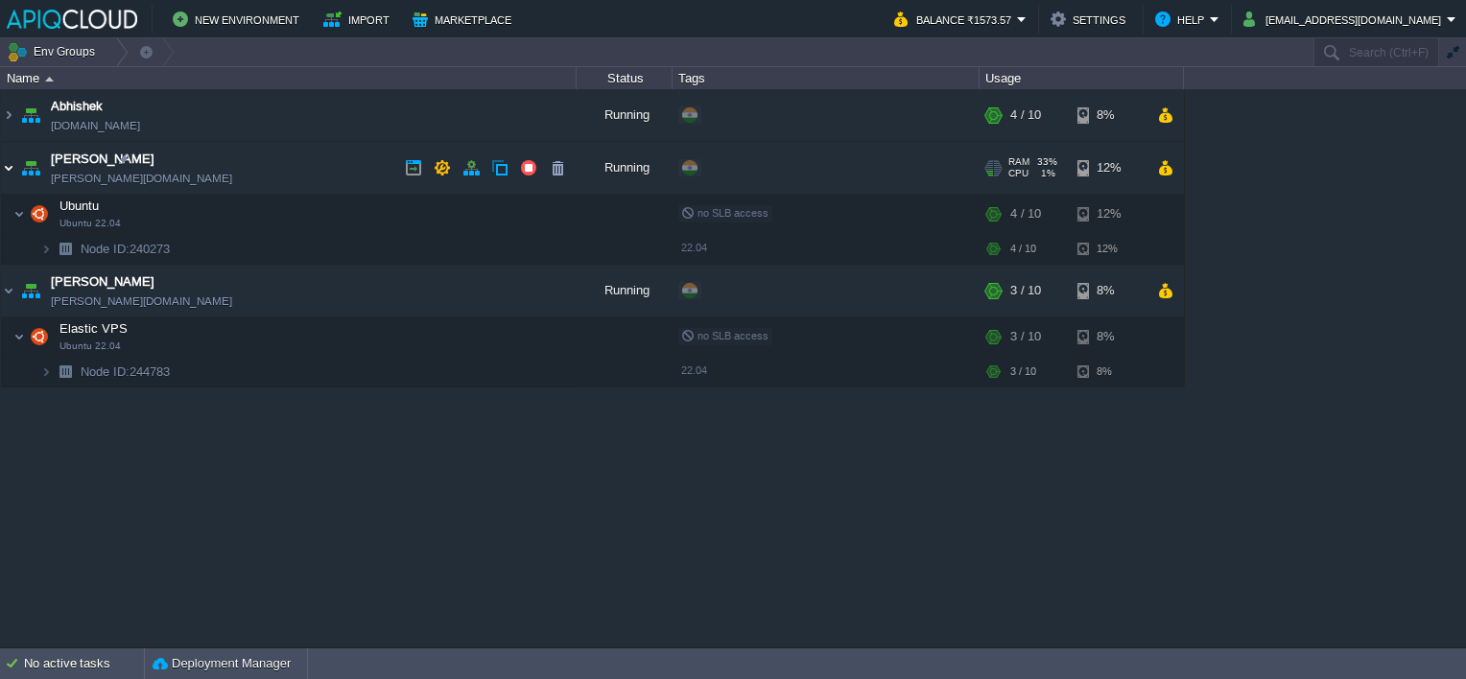
click at [12, 161] on img at bounding box center [8, 168] width 15 height 52
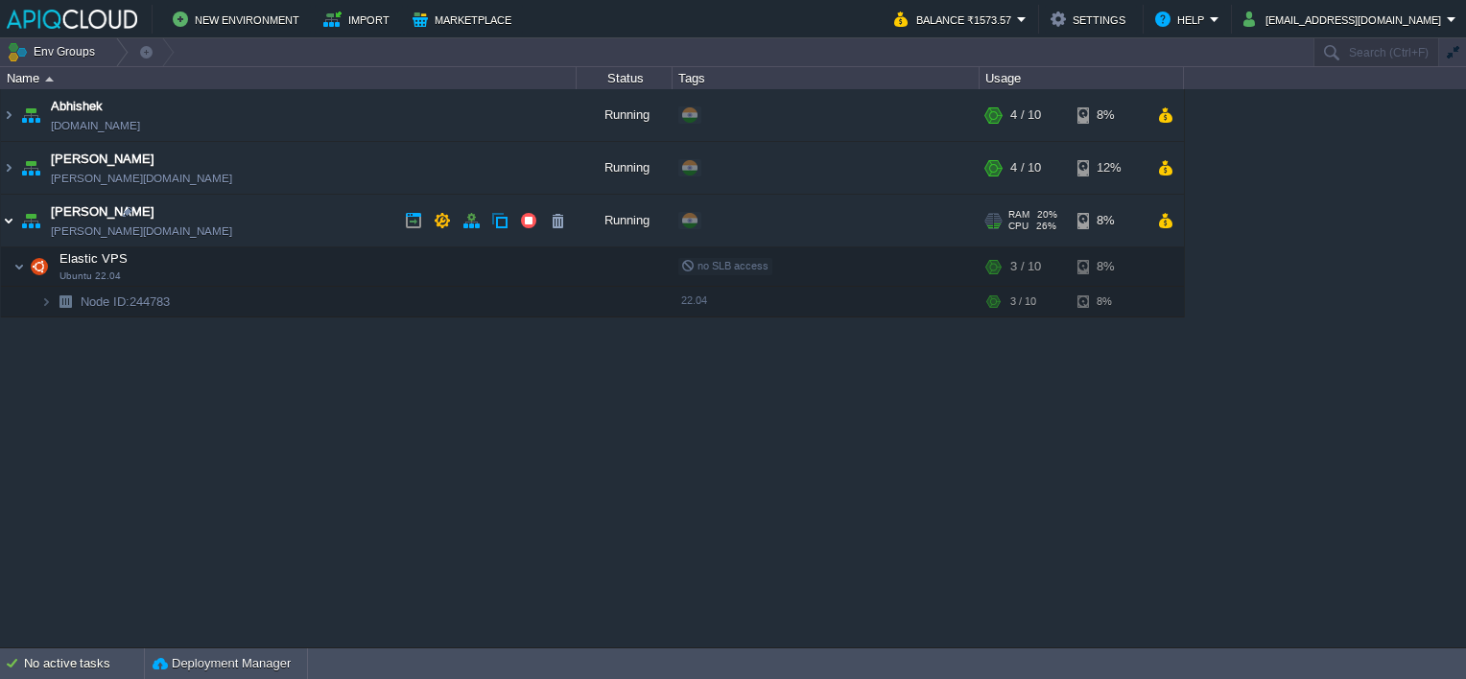
click at [12, 221] on img at bounding box center [8, 221] width 15 height 52
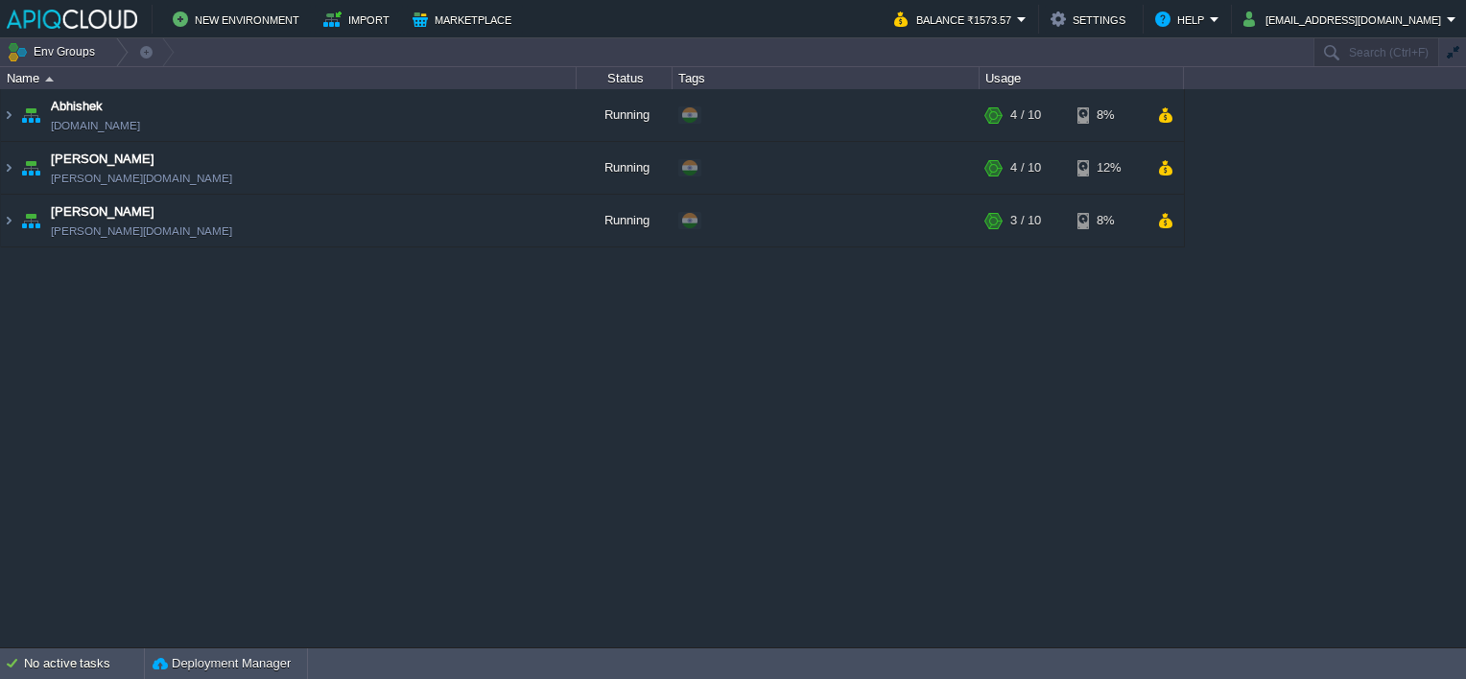
click at [509, 411] on div "Abhishek [DOMAIN_NAME] Running + Add to Env Group RAM 33% CPU 21% 4 / 10 8% Ela…" at bounding box center [733, 368] width 1466 height 558
